Goal: Contribute content: Add original content to the website for others to see

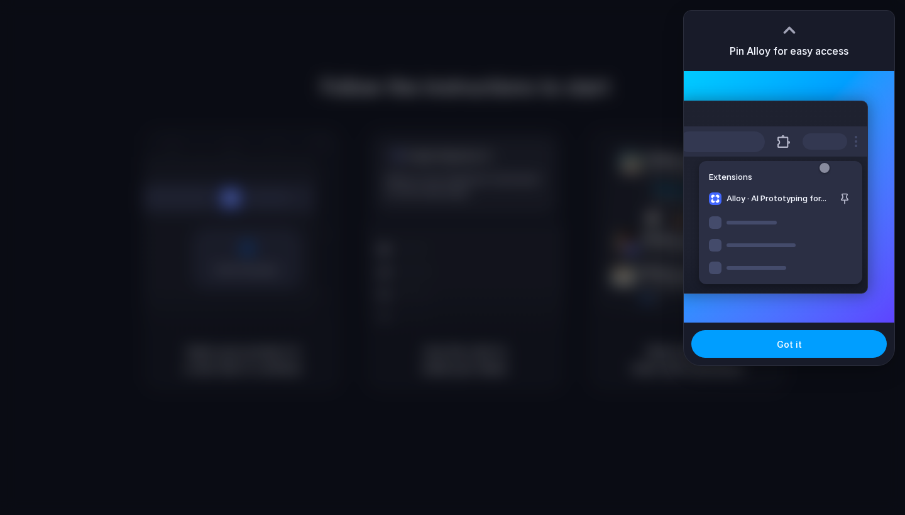
click at [766, 340] on button "Got it" at bounding box center [788, 344] width 195 height 28
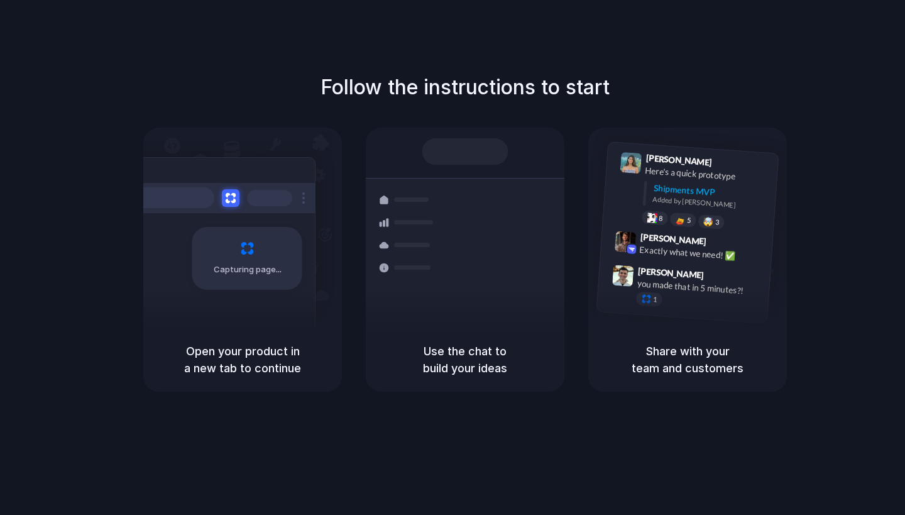
click at [453, 258] on div at bounding box center [453, 258] width 0 height 0
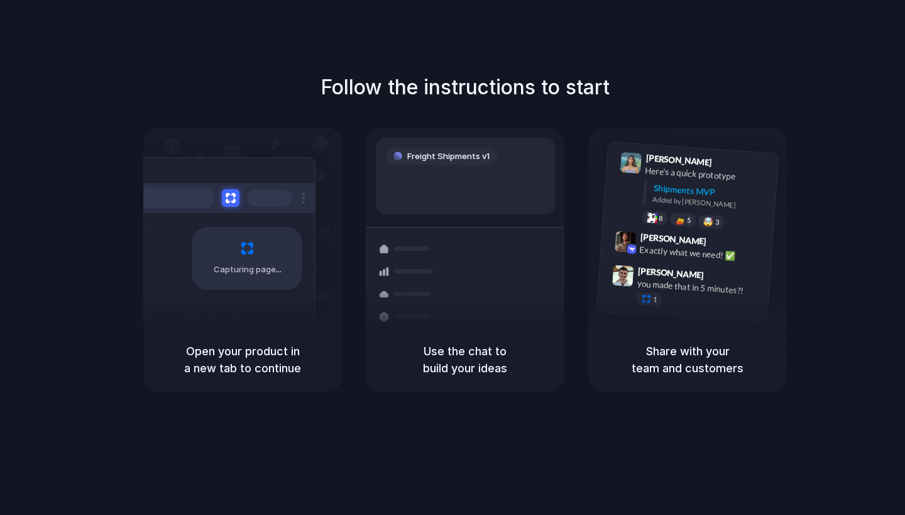
click at [453, 258] on div at bounding box center [453, 258] width 0 height 0
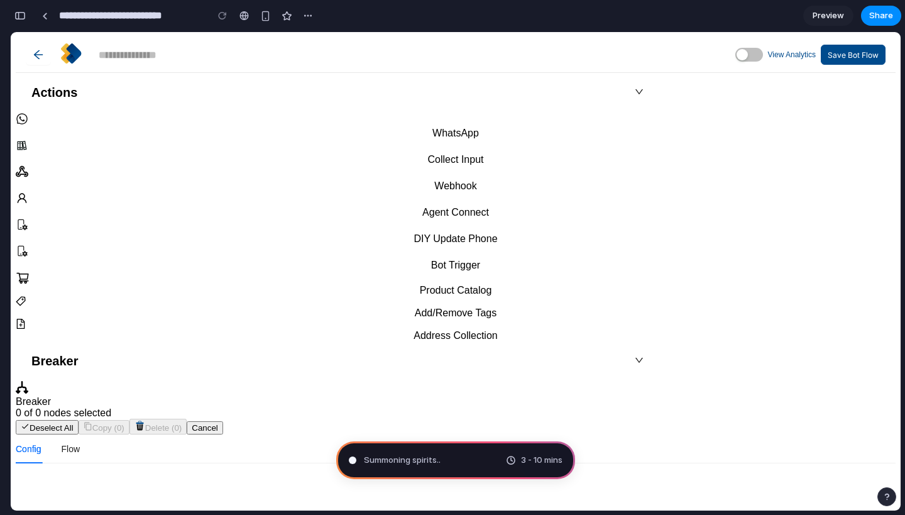
scroll to position [1, 0]
type input "**********"
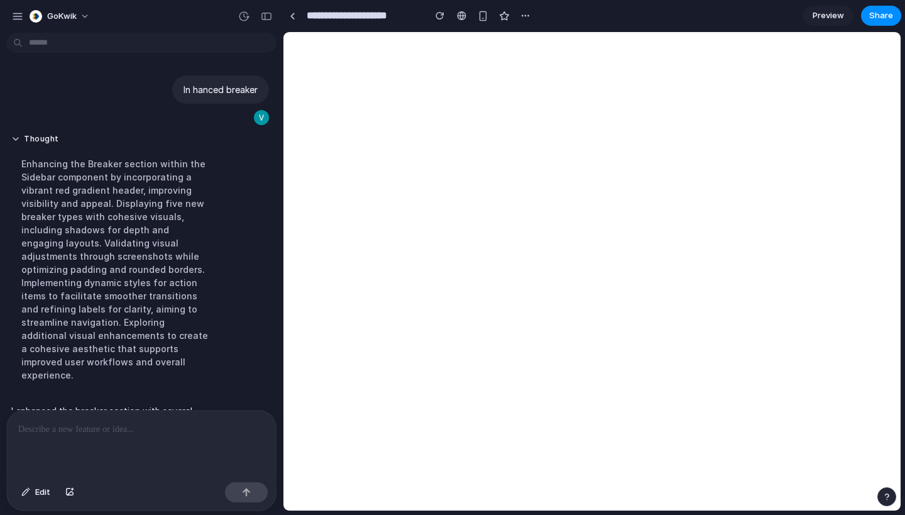
scroll to position [113, 0]
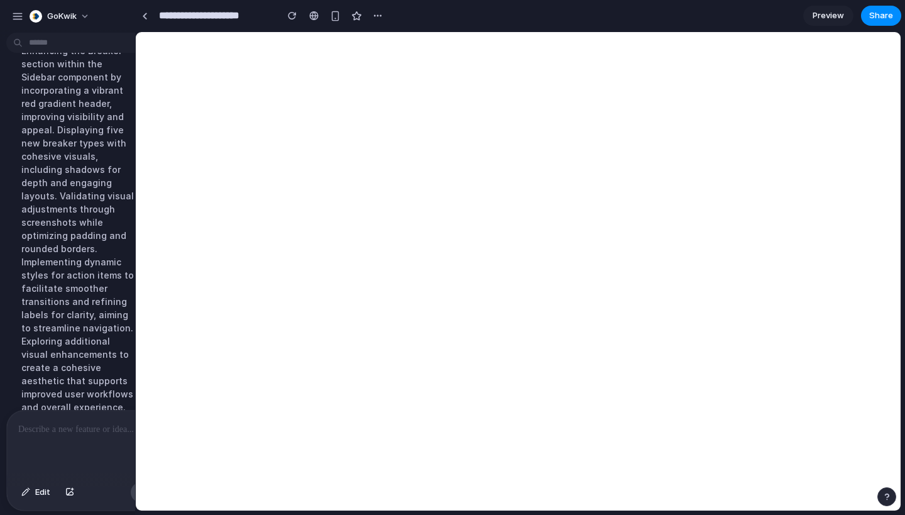
drag, startPoint x: 280, startPoint y: 329, endPoint x: 123, endPoint y: 351, distance: 158.8
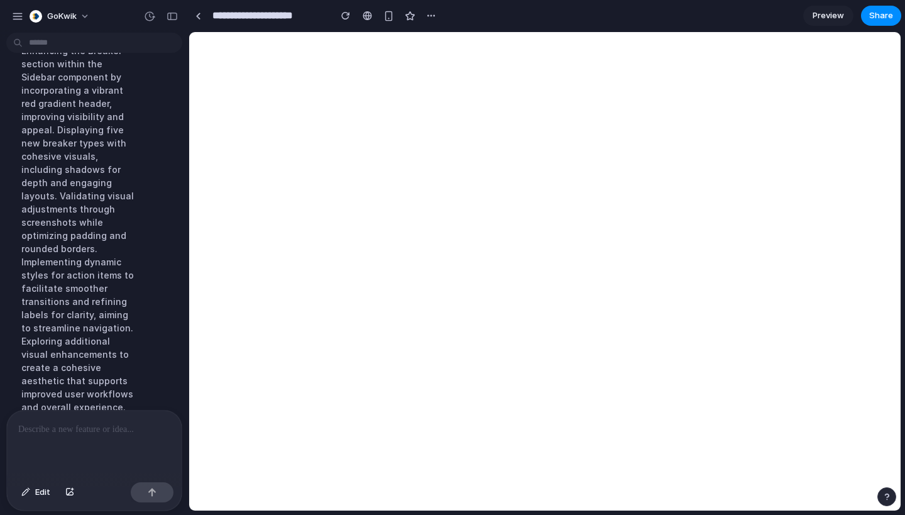
scroll to position [338, 0]
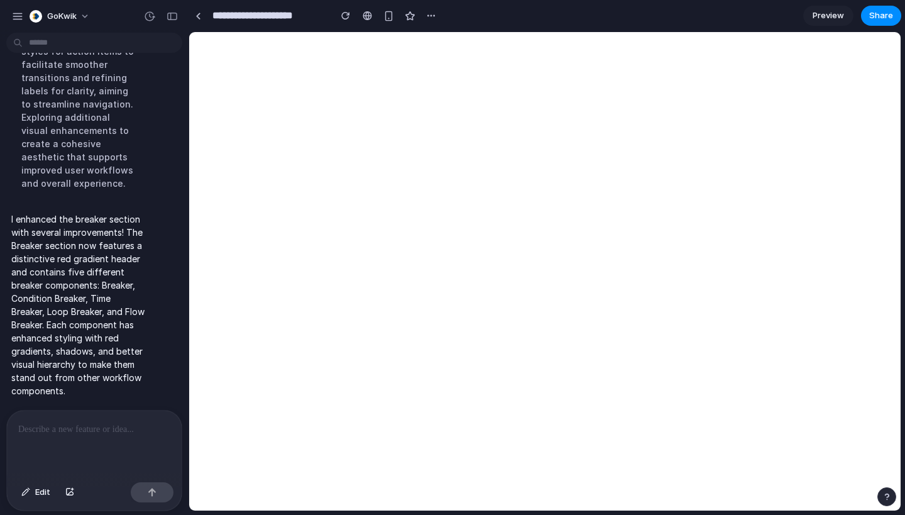
click at [809, 10] on link "Preview" at bounding box center [828, 16] width 50 height 20
